Goal: Task Accomplishment & Management: Manage account settings

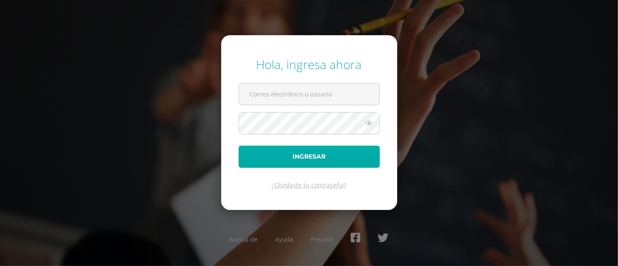
type input "castro.je@continentalamericano.edu.gt"
click at [265, 157] on button "Ingresar" at bounding box center [309, 157] width 141 height 22
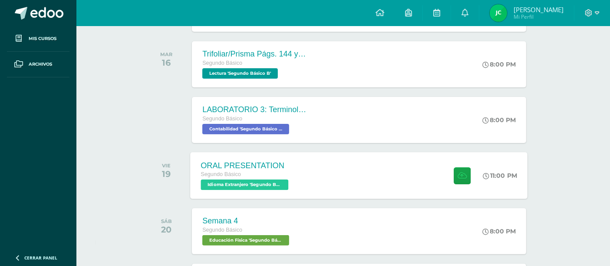
scroll to position [185, 0]
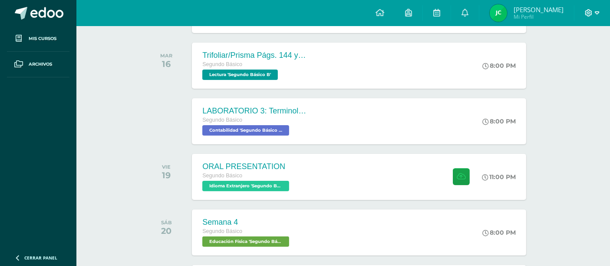
click at [594, 12] on span at bounding box center [592, 13] width 15 height 10
click at [570, 60] on span "Cerrar sesión" at bounding box center [570, 59] width 39 height 8
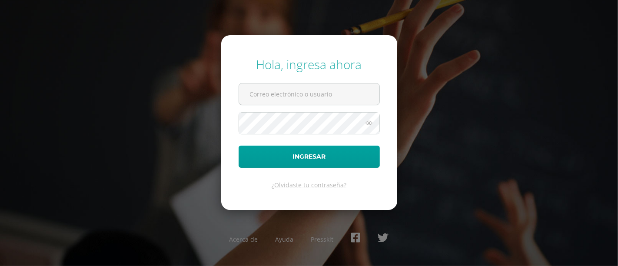
type input "castro.je@continentalamericano.edu.gt"
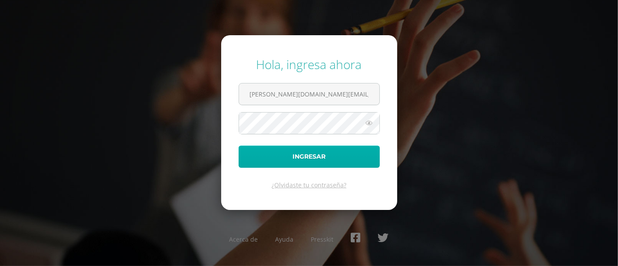
click at [363, 165] on button "Ingresar" at bounding box center [309, 157] width 141 height 22
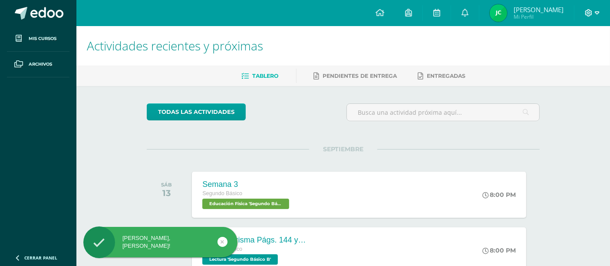
click at [588, 10] on icon at bounding box center [589, 12] width 7 height 7
click at [574, 60] on span "Cerrar sesión" at bounding box center [570, 59] width 39 height 8
